Goal: Task Accomplishment & Management: Manage account settings

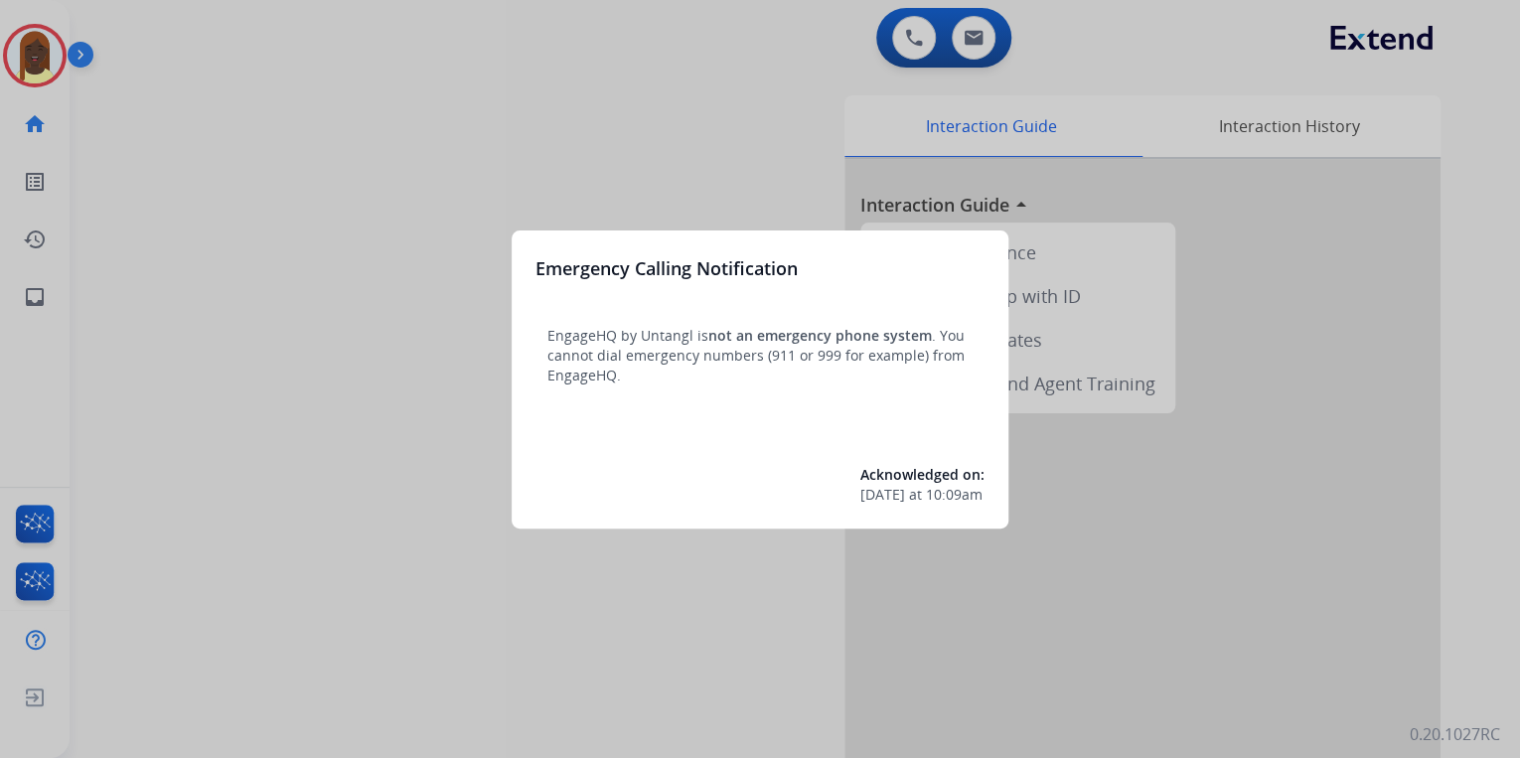
click at [346, 362] on div at bounding box center [760, 379] width 1520 height 758
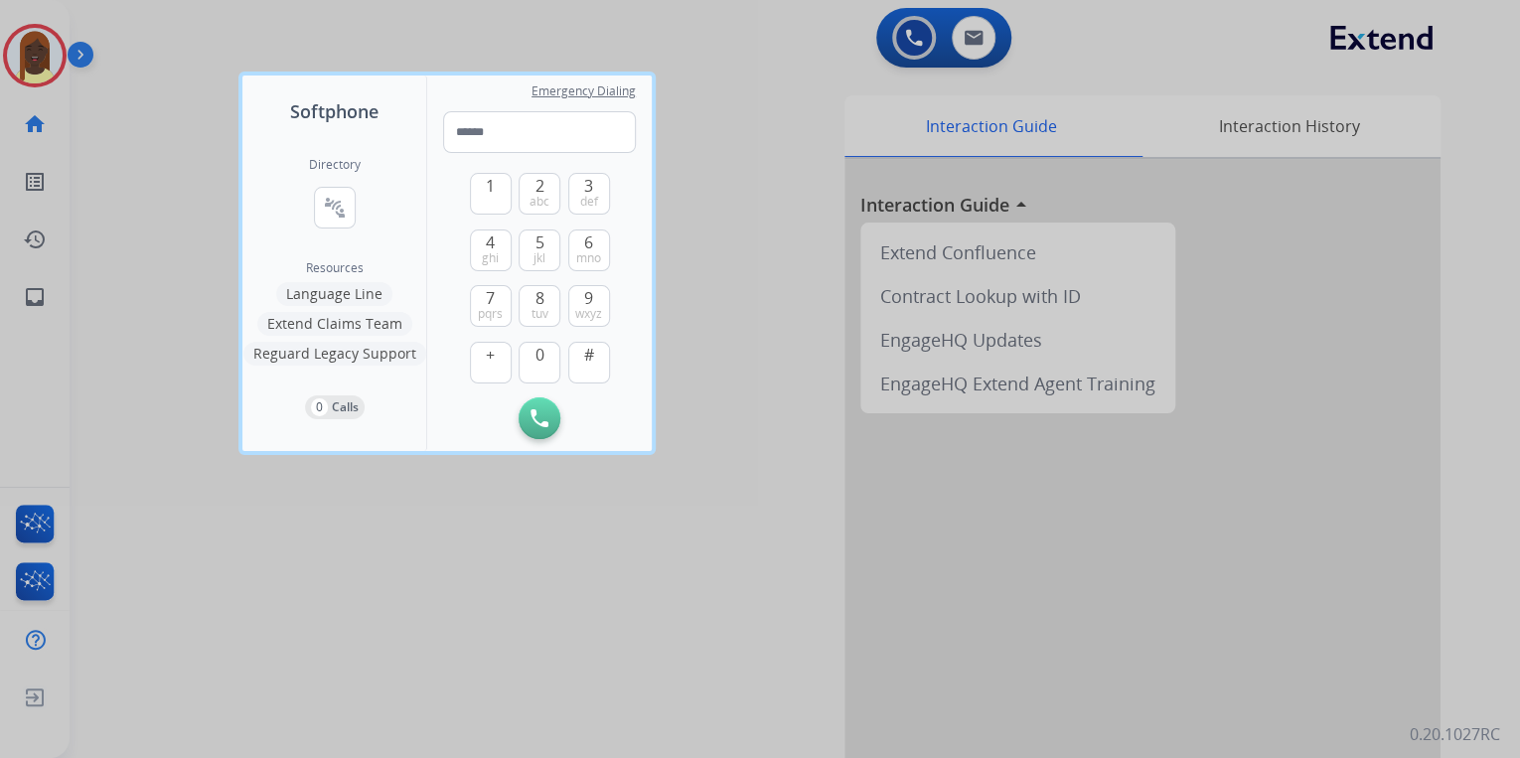
click at [589, 632] on div at bounding box center [760, 379] width 1520 height 758
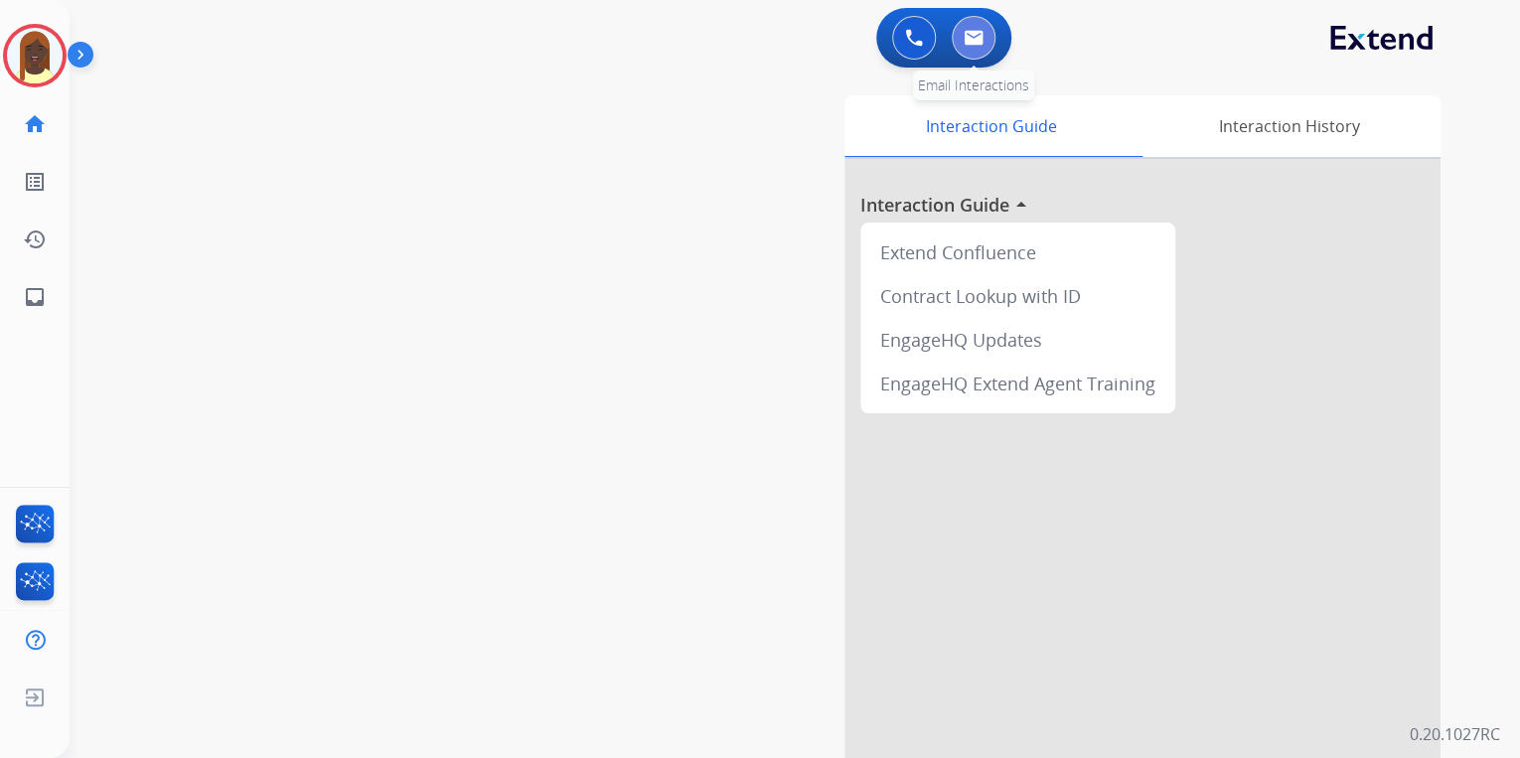
click at [977, 49] on button at bounding box center [973, 38] width 44 height 44
select select "**********"
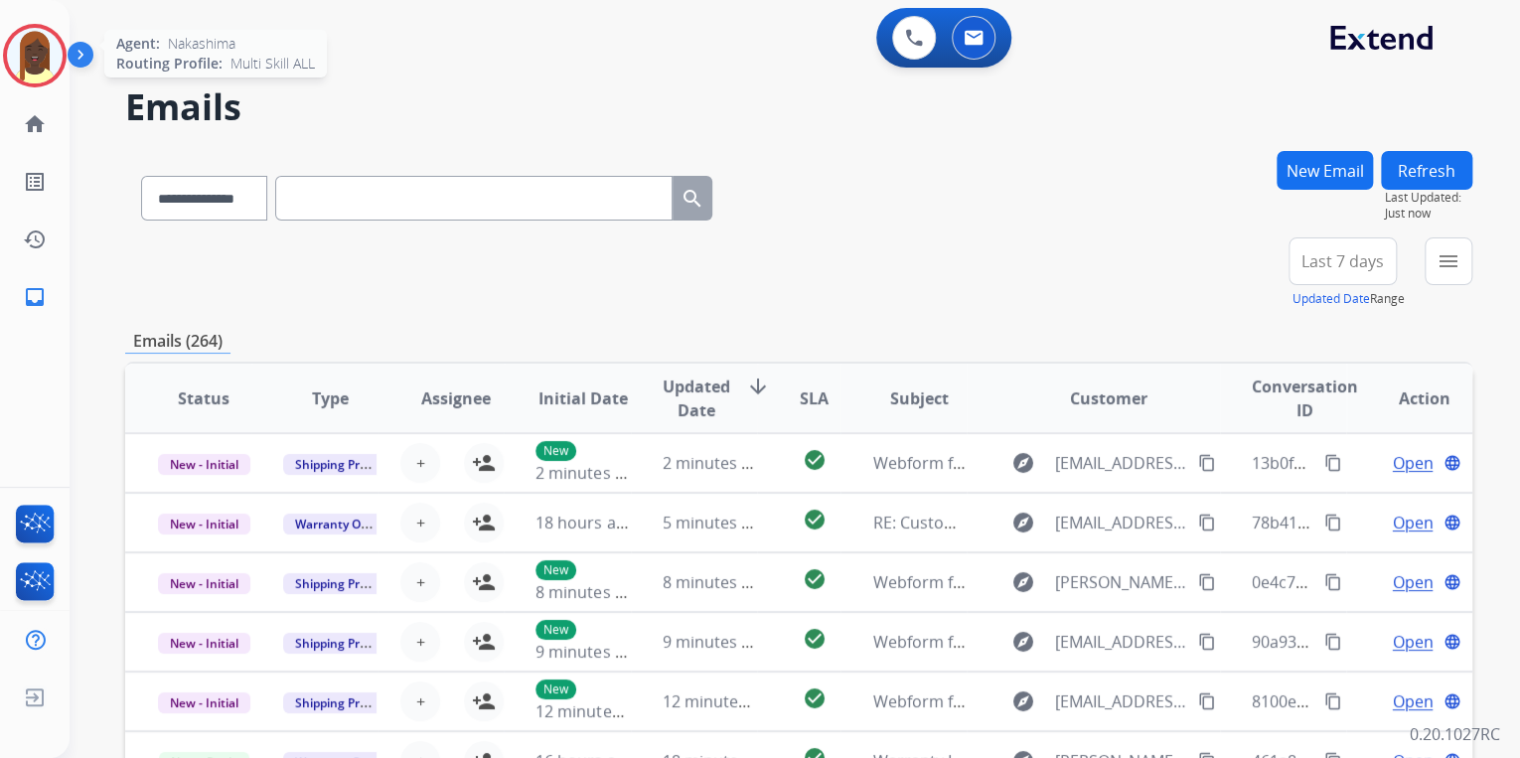
click at [47, 69] on img at bounding box center [35, 56] width 56 height 56
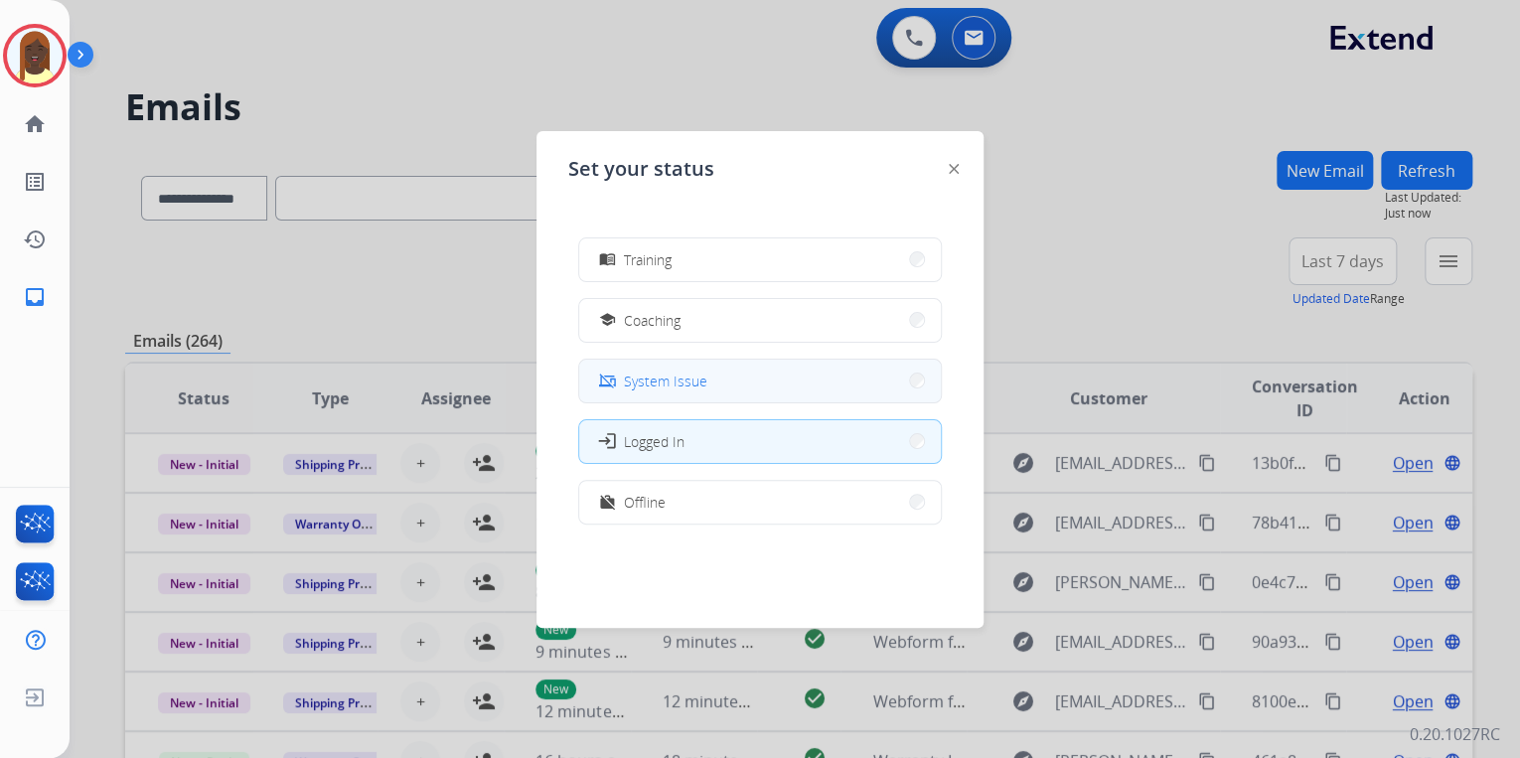
scroll to position [314, 0]
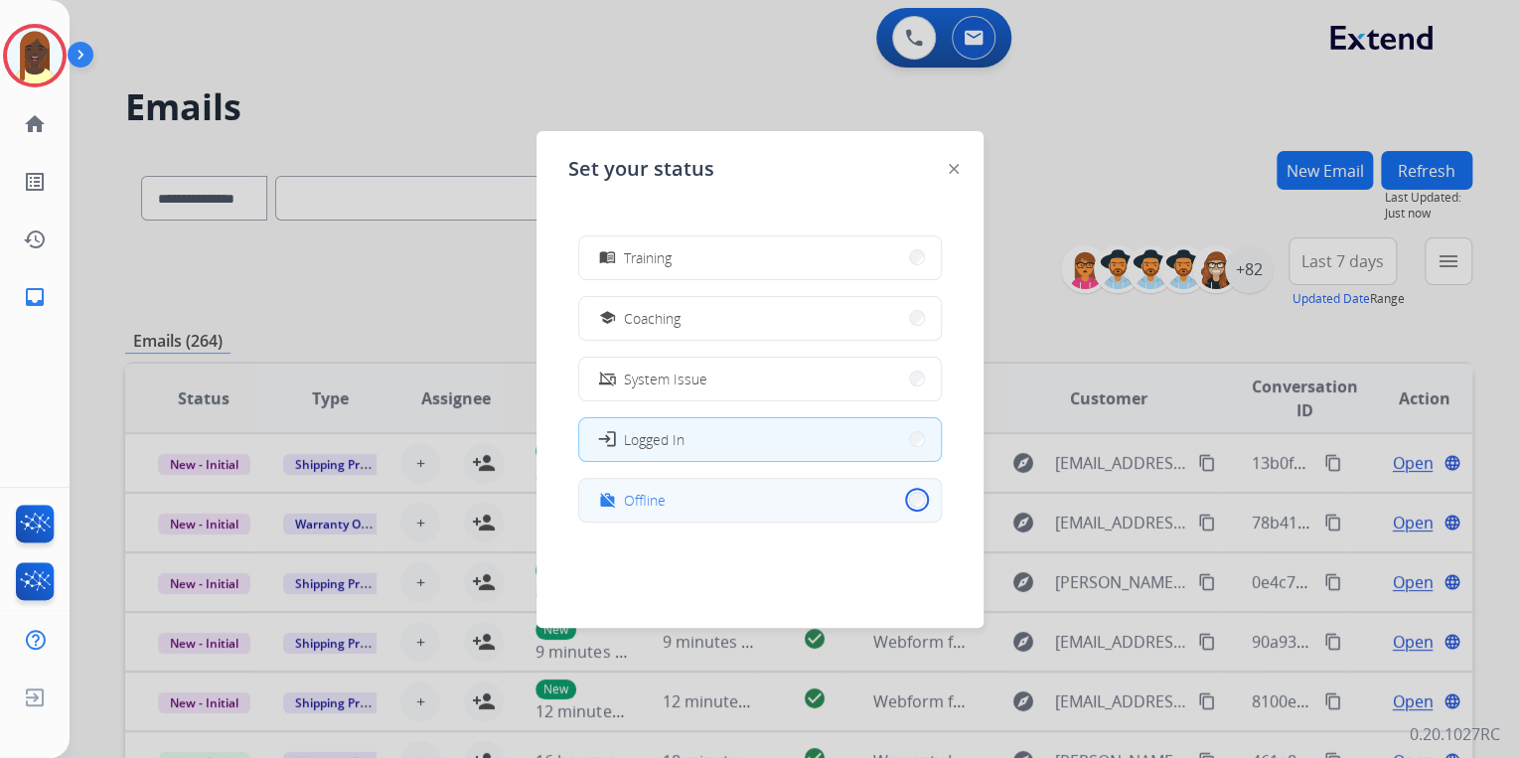
click at [904, 501] on button "work_off Offline" at bounding box center [760, 500] width 362 height 43
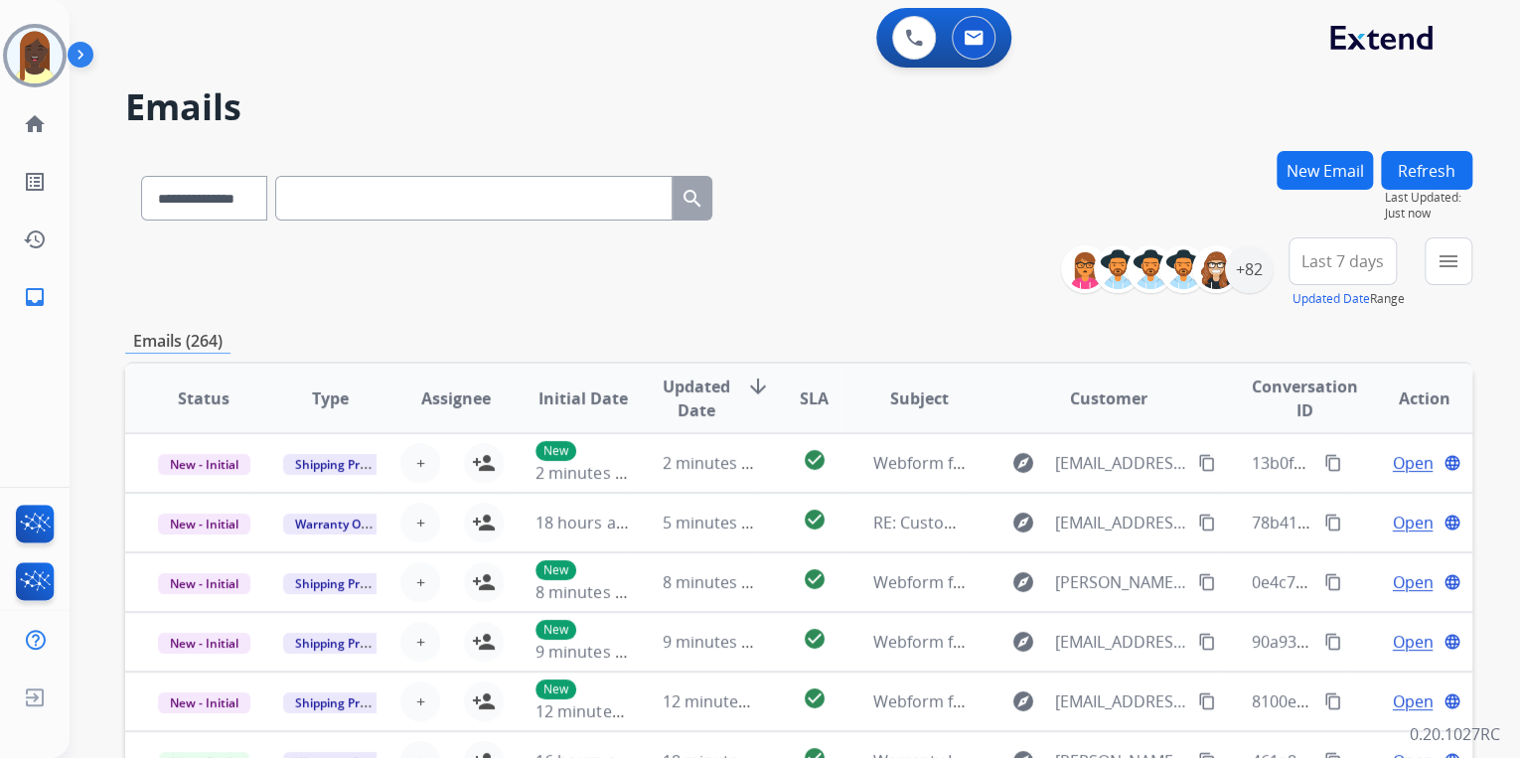
click at [860, 231] on div "**********" at bounding box center [798, 194] width 1347 height 86
click at [1244, 285] on div "+82" at bounding box center [1249, 269] width 48 height 48
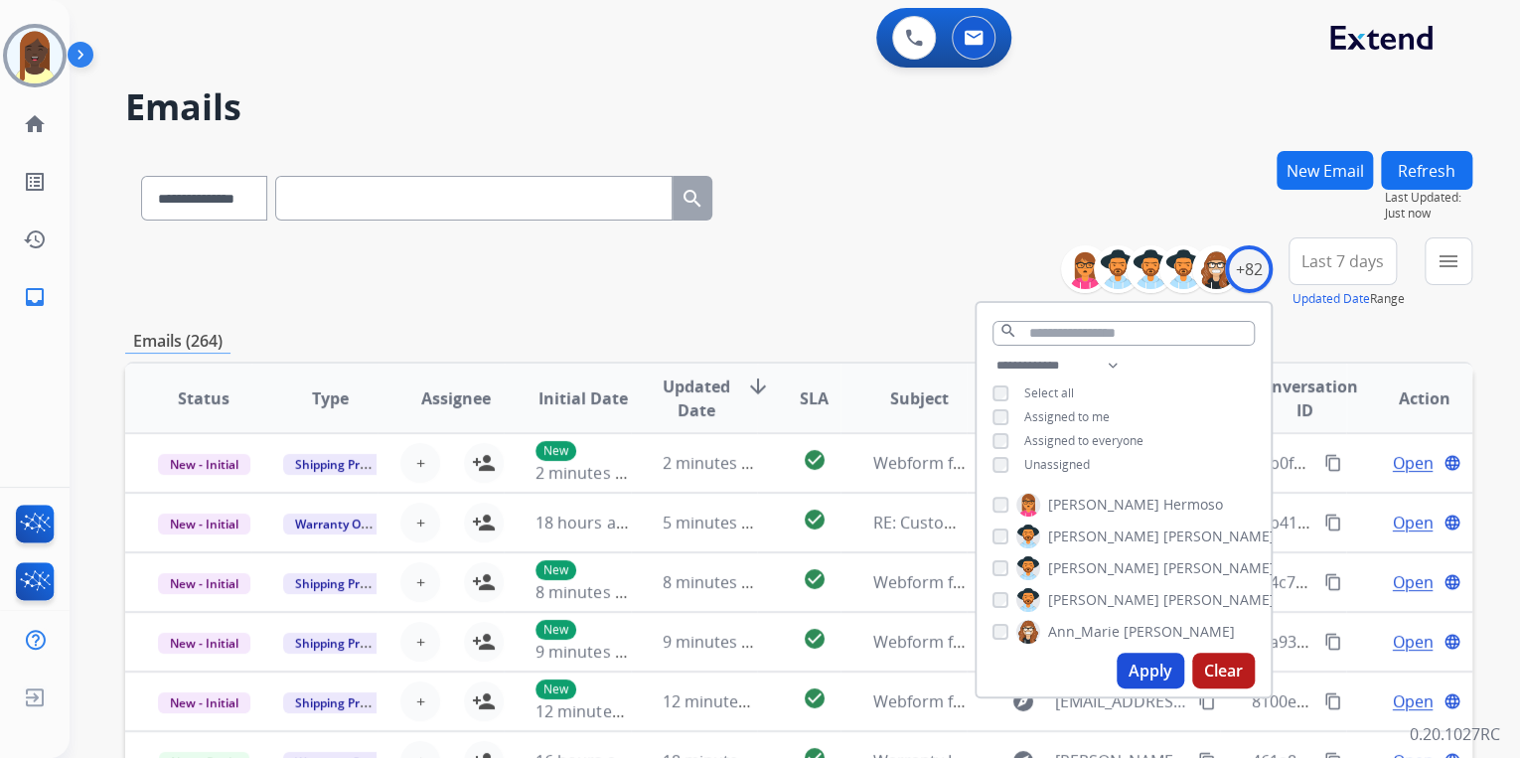
drag, startPoint x: 1140, startPoint y: 675, endPoint x: 1118, endPoint y: 655, distance: 29.5
click at [1139, 671] on button "Apply" at bounding box center [1150, 671] width 68 height 36
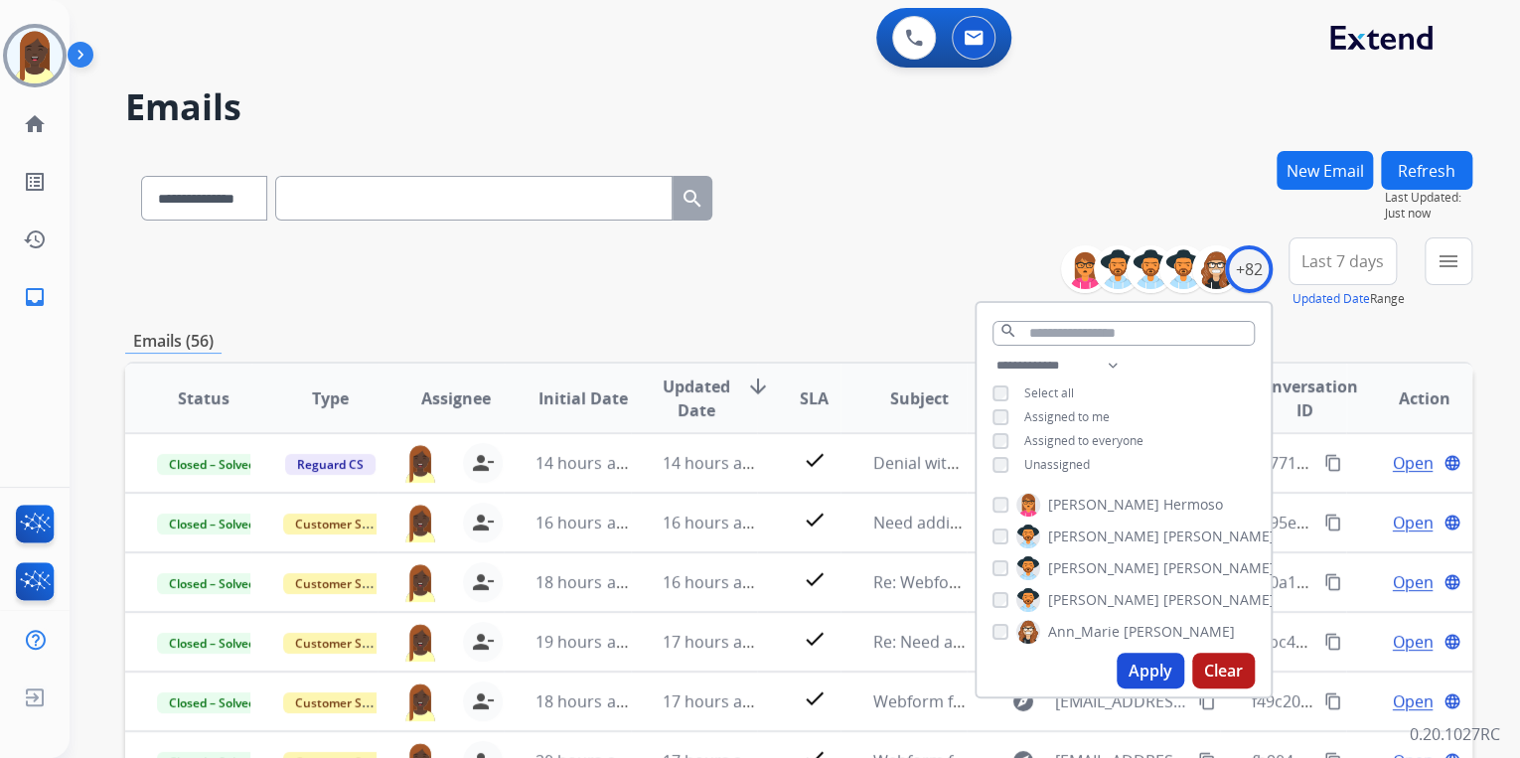
click at [862, 258] on div "**********" at bounding box center [798, 273] width 1347 height 72
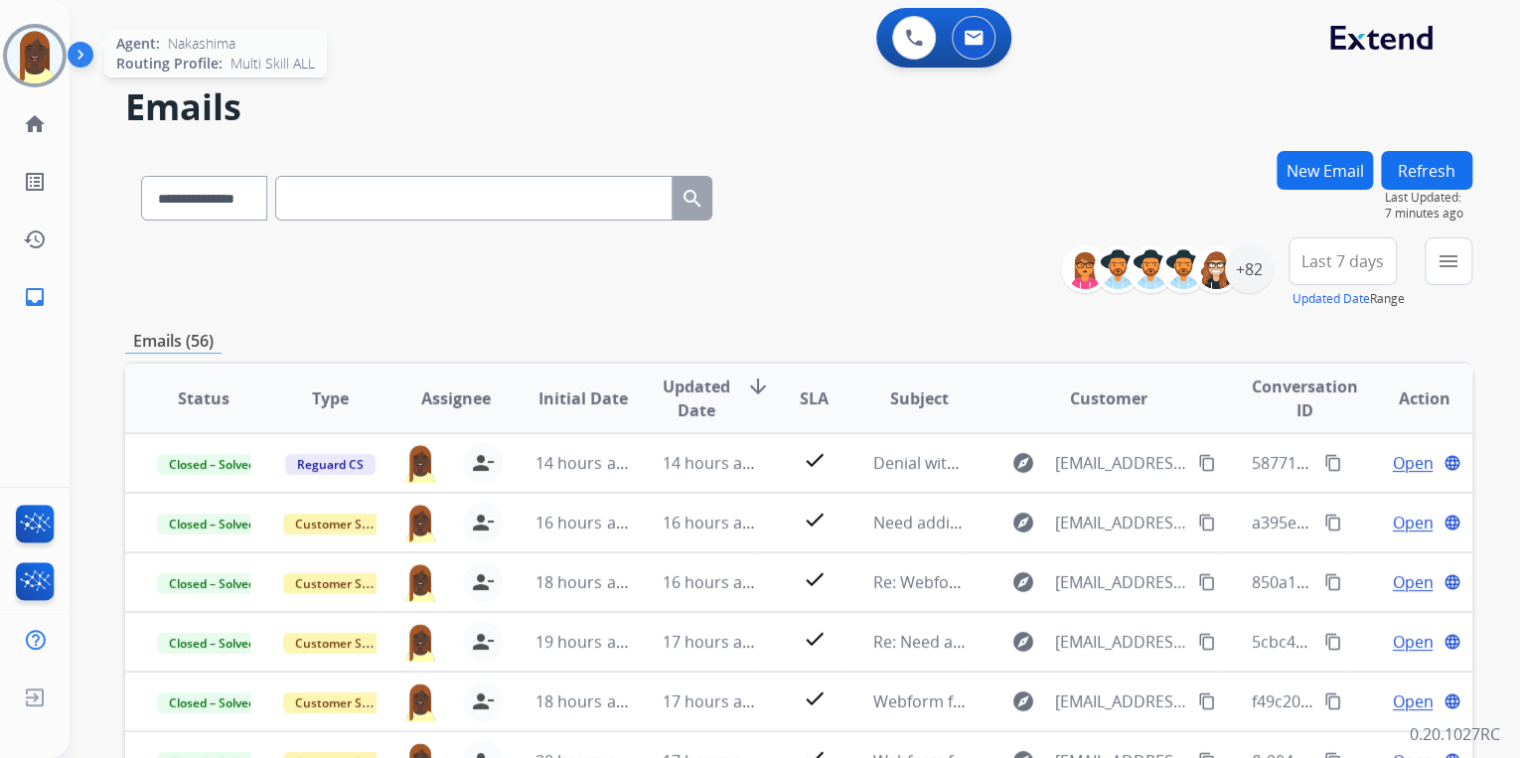
click at [42, 76] on img at bounding box center [35, 56] width 56 height 56
click at [487, 91] on h2 "Emails" at bounding box center [798, 107] width 1347 height 40
click at [40, 68] on img at bounding box center [35, 56] width 56 height 56
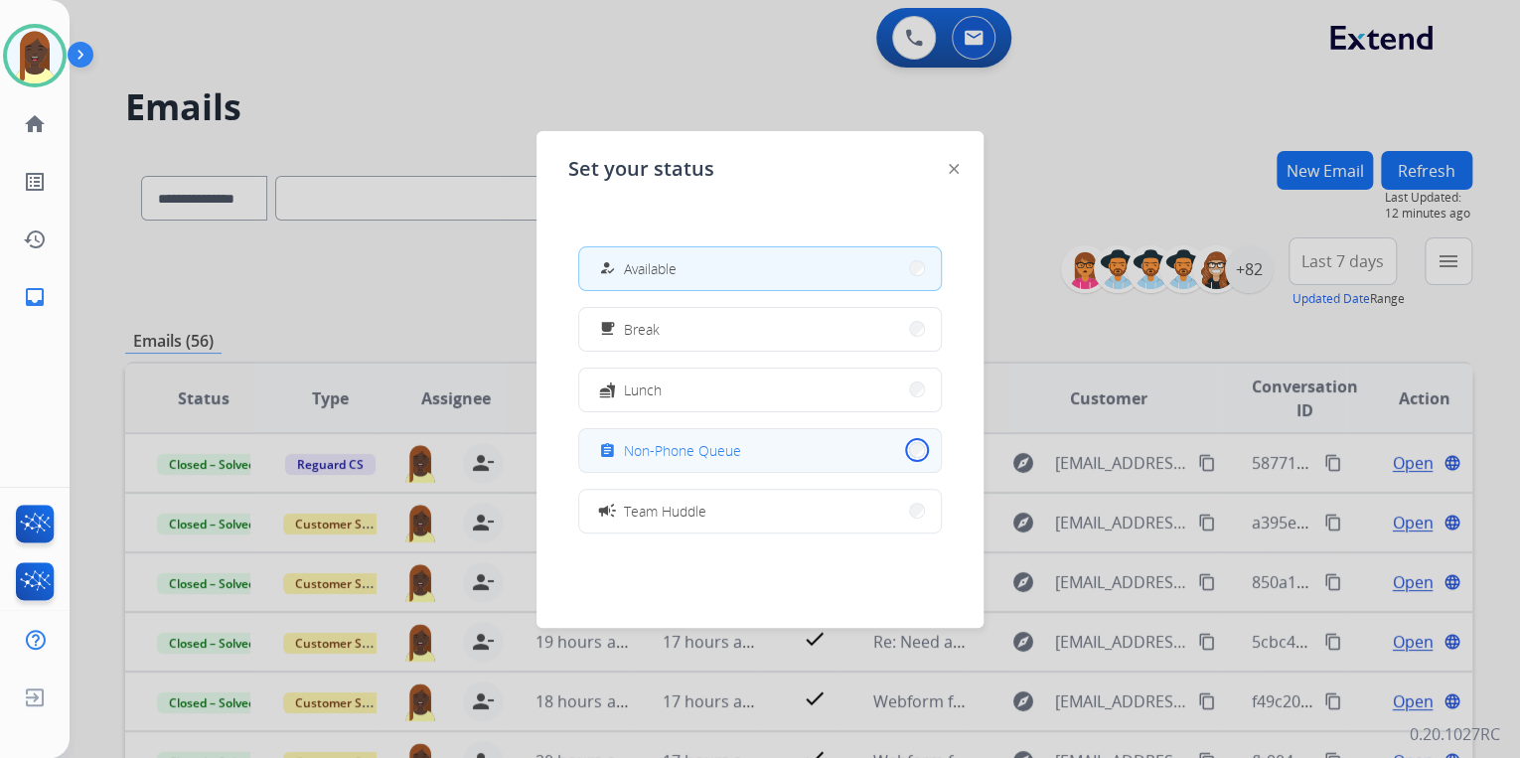
click at [905, 455] on button "assignment Non-Phone Queue" at bounding box center [760, 450] width 362 height 43
